Goal: Information Seeking & Learning: Learn about a topic

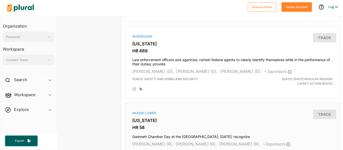
scroll to position [614, 3]
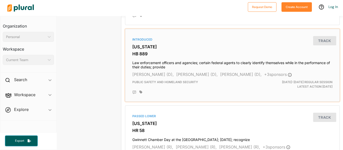
click at [176, 63] on h4 "Law enforcement officers and agencies; certain federal agents to clearly identi…" at bounding box center [232, 63] width 200 height 11
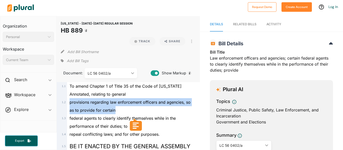
drag, startPoint x: 69, startPoint y: 94, endPoint x: 122, endPoint y: 98, distance: 53.1
click at [122, 98] on div "provisions regarding law enforcement officers and agencies, so as to provide fo…" at bounding box center [130, 106] width 127 height 16
copy span "provisions regarding law enforcement officers and agencies, so as to provide fo…"
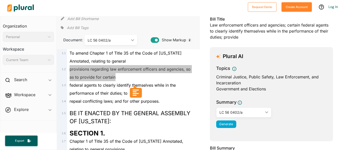
scroll to position [43, 0]
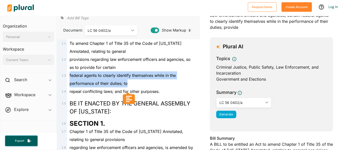
drag, startPoint x: 69, startPoint y: 65, endPoint x: 144, endPoint y: 75, distance: 76.1
click at [144, 75] on div "federal agents to clearly identify themselves while in the performance of their…" at bounding box center [130, 79] width 127 height 16
copy span "federal agents to clearly identify themselves while in the performance of their…"
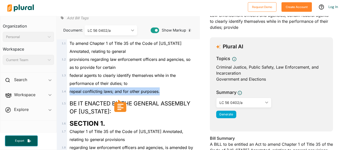
drag, startPoint x: 69, startPoint y: 84, endPoint x: 171, endPoint y: 87, distance: 101.6
click at [171, 88] on div "repeal conflicting laws; and for other purposes." at bounding box center [130, 92] width 127 height 8
copy span "repeal conflicting laws; and for other purposes."
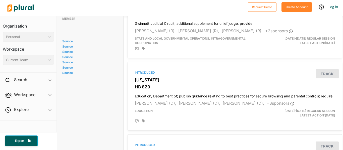
scroll to position [365, 1]
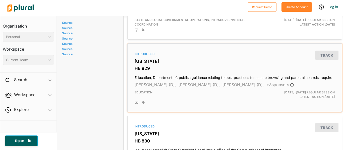
click at [179, 76] on h4 "Education, Department of; publish guidance relating to best practices for secur…" at bounding box center [234, 76] width 200 height 7
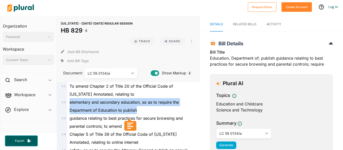
drag, startPoint x: 70, startPoint y: 93, endPoint x: 172, endPoint y: 100, distance: 102.3
click at [172, 100] on div "elementary and secondary education, so as to require the Department of Educatio…" at bounding box center [130, 106] width 127 height 16
copy span "elementary and secondary education, so as to require the Department of Educatio…"
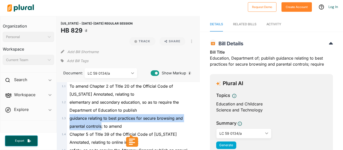
drag, startPoint x: 69, startPoint y: 109, endPoint x: 102, endPoint y: 116, distance: 33.2
click at [102, 116] on span "guidance relating to best practices for secure browsing and parental controls; …" at bounding box center [125, 122] width 113 height 13
copy span "guidance relating to best practices for secure browsing and parental controls"
